Goal: Use online tool/utility: Use online tool/utility

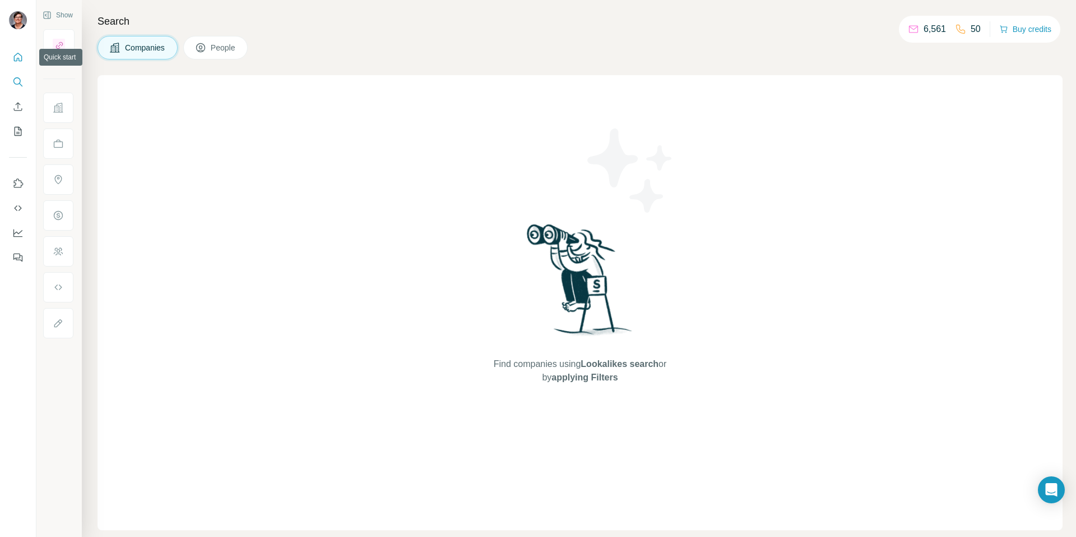
click at [22, 57] on icon "Quick start" at bounding box center [17, 57] width 11 height 11
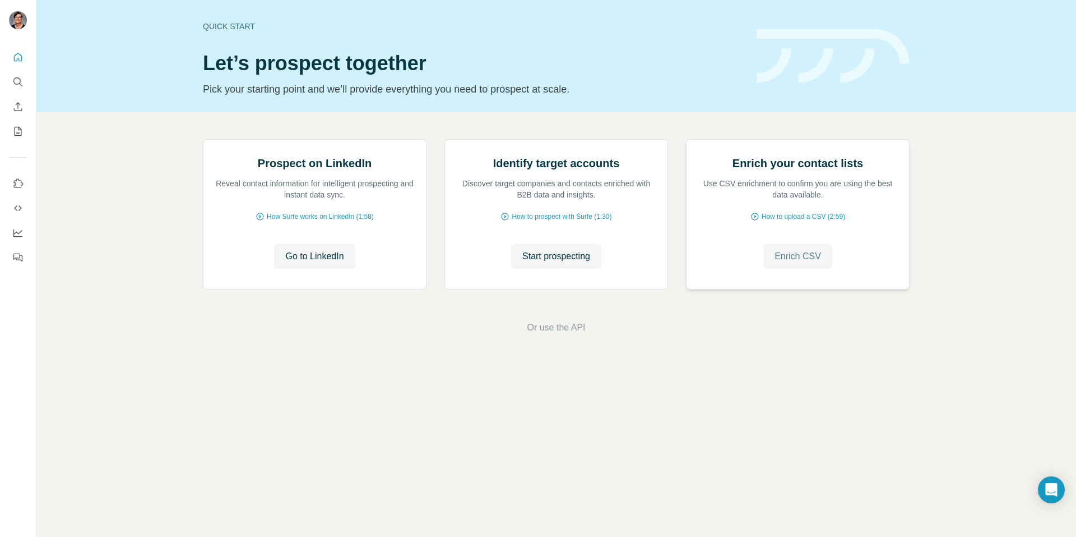
click at [800, 263] on span "Enrich CSV" at bounding box center [798, 255] width 47 height 13
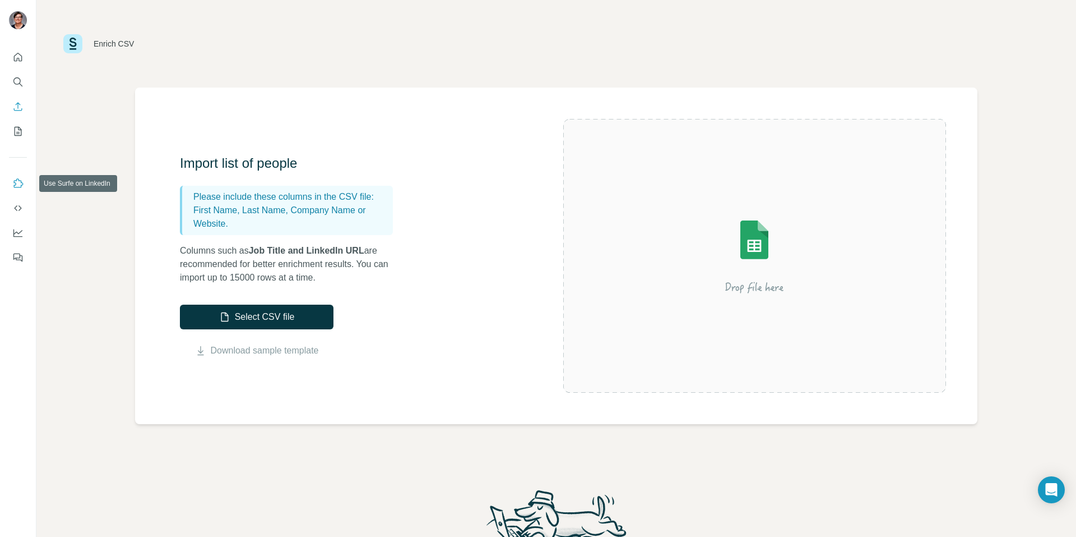
click at [17, 187] on icon "Use Surfe on LinkedIn" at bounding box center [19, 182] width 10 height 9
click at [20, 233] on icon "Dashboard" at bounding box center [17, 232] width 11 height 11
